Goal: Information Seeking & Learning: Learn about a topic

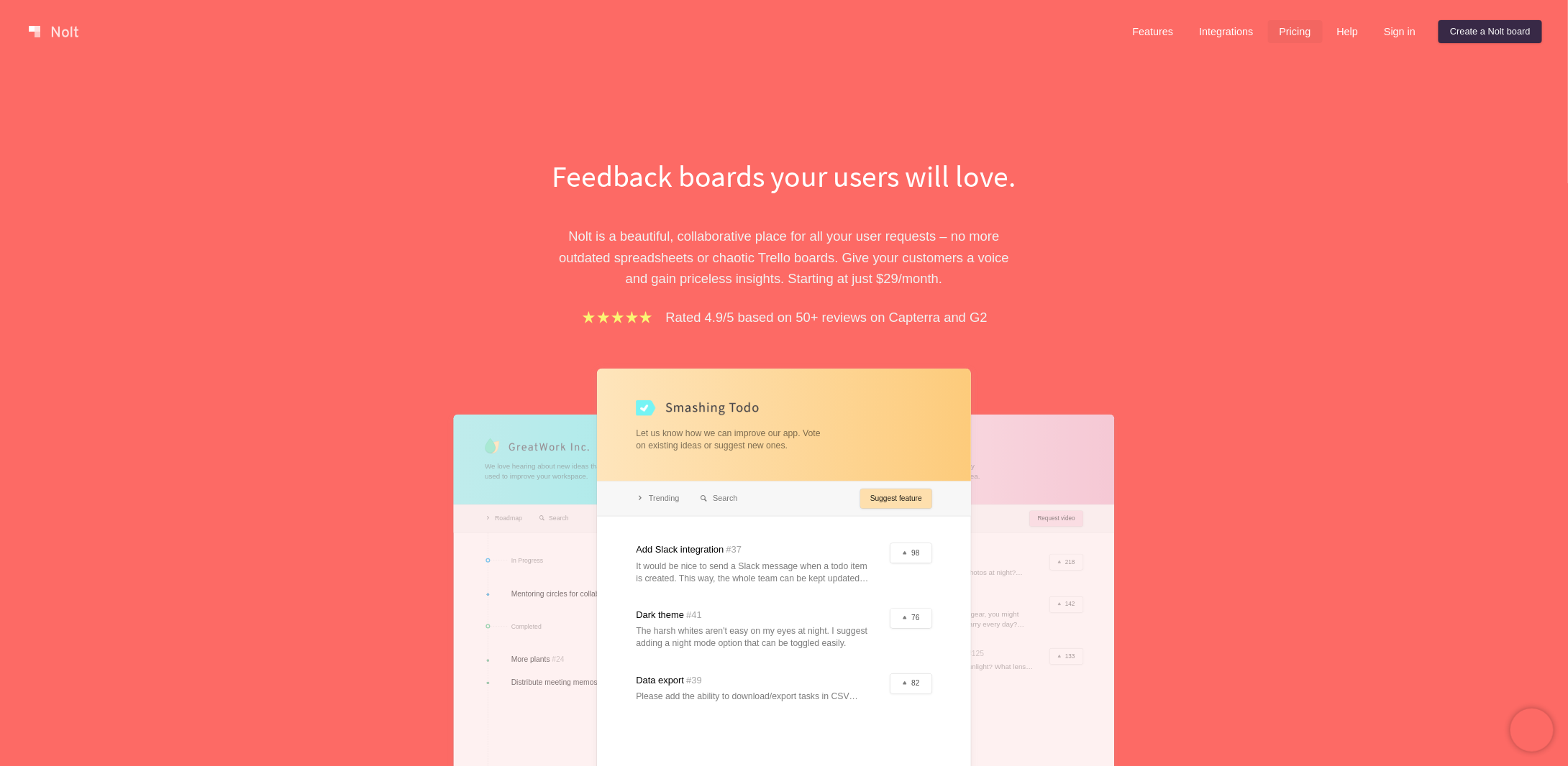
click at [1298, 35] on link "Pricing" at bounding box center [1295, 32] width 55 height 23
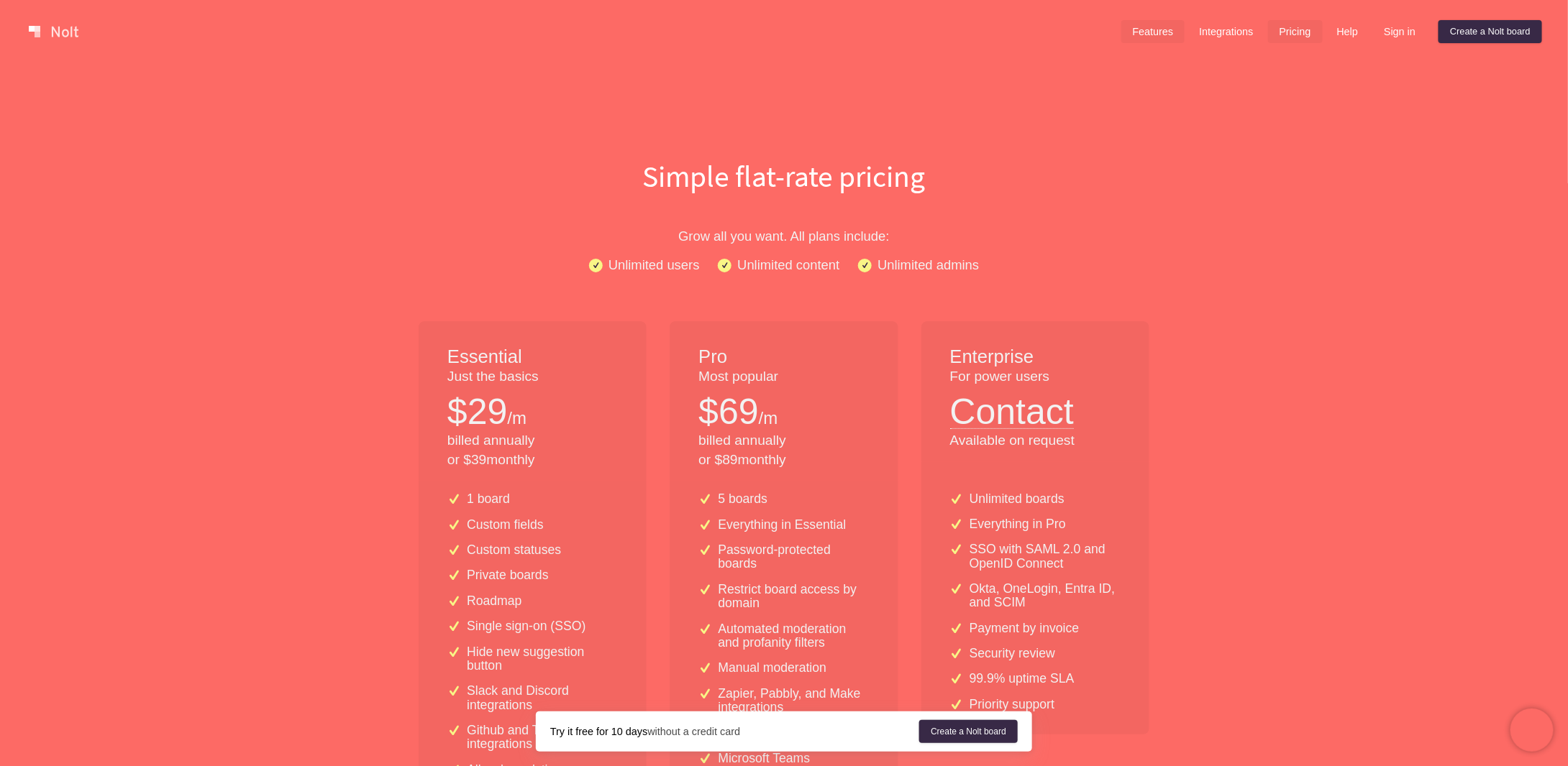
click at [1156, 33] on link "Features" at bounding box center [1153, 32] width 64 height 23
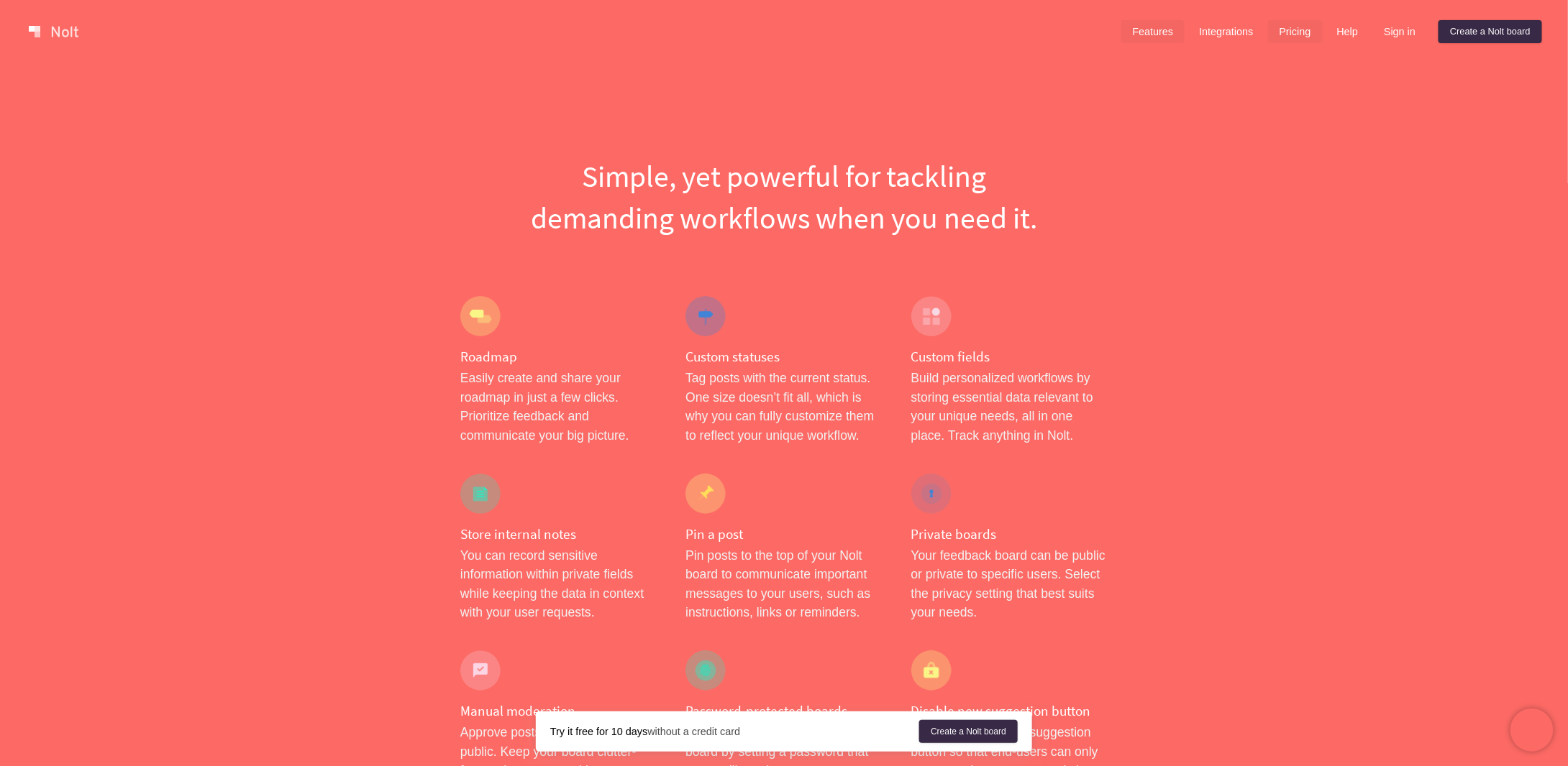
click at [1292, 35] on link "Pricing" at bounding box center [1295, 32] width 55 height 23
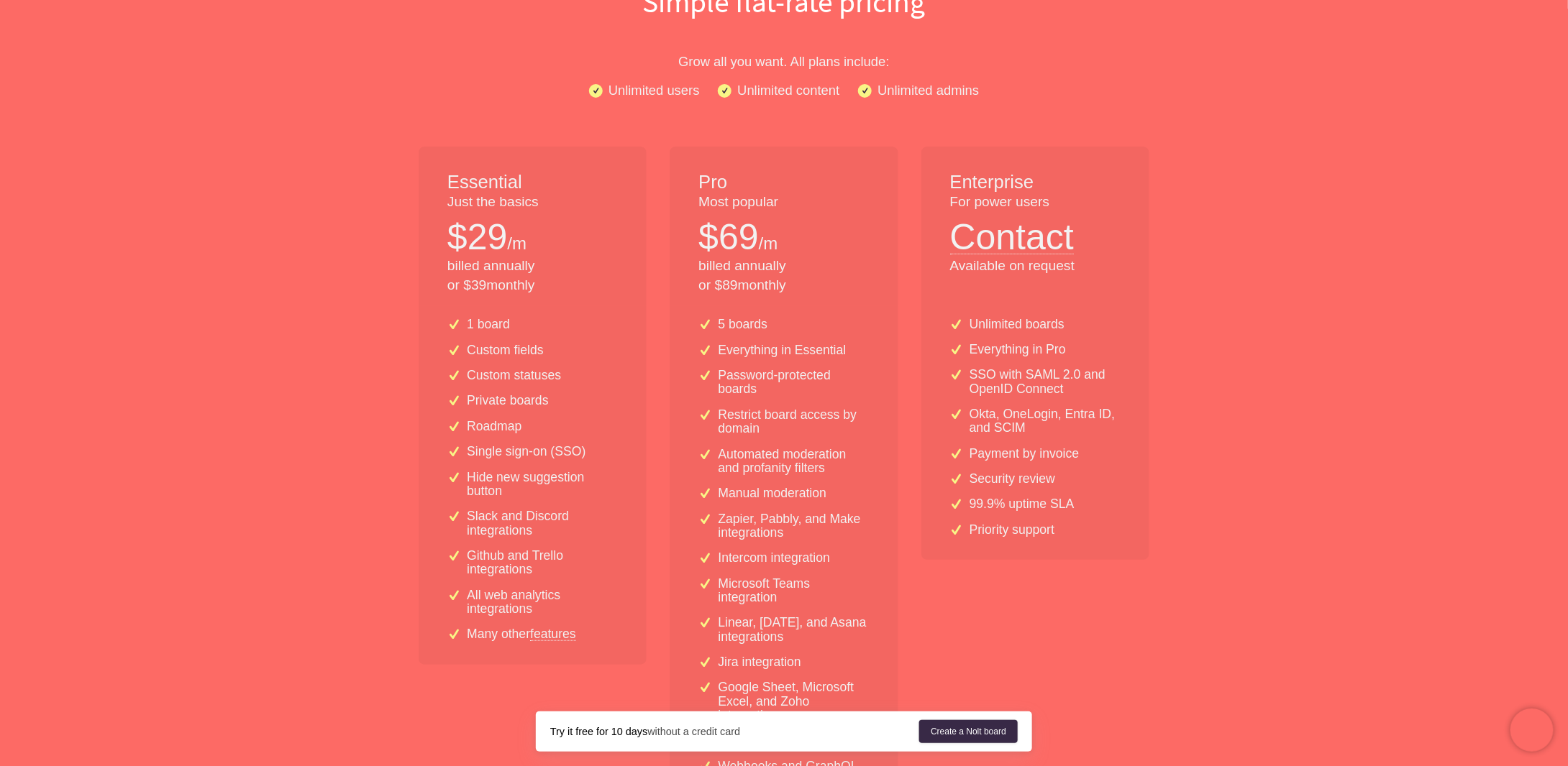
scroll to position [191, 0]
